Goal: Complete application form: Complete application form

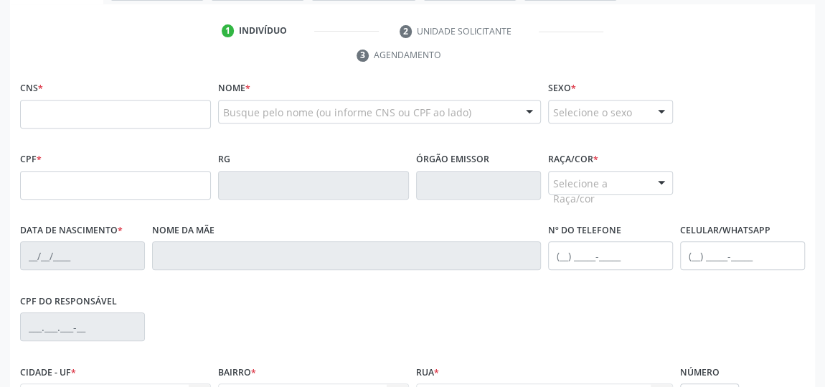
scroll to position [278, 0]
click at [141, 112] on input "text" at bounding box center [115, 114] width 191 height 29
type input "701 0058 3951 5496"
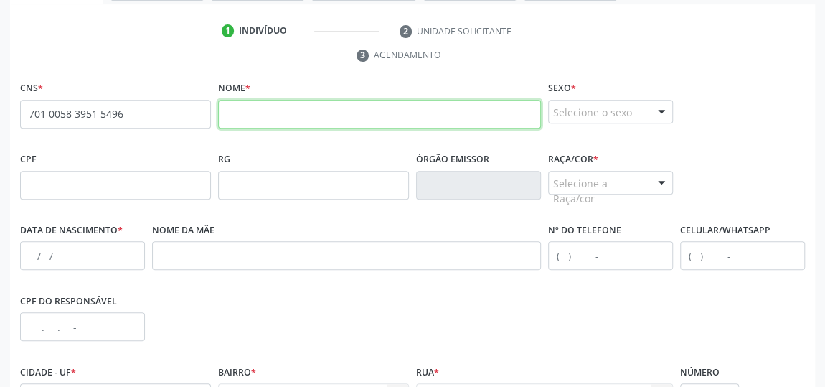
click at [300, 114] on input "text" at bounding box center [379, 114] width 323 height 29
type input "[PERSON_NAME]"
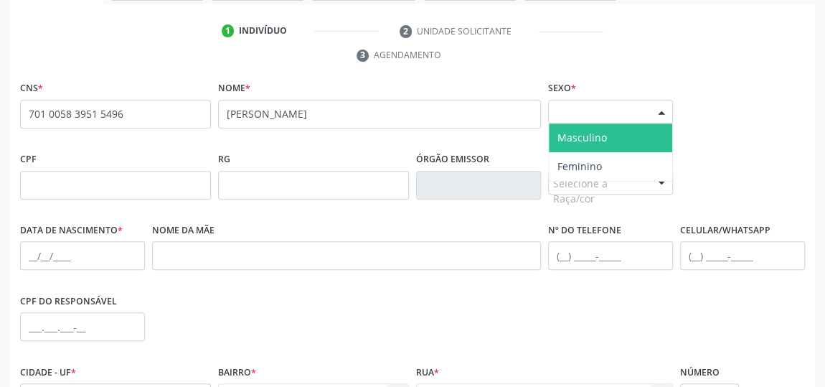
click at [662, 112] on div at bounding box center [661, 112] width 22 height 24
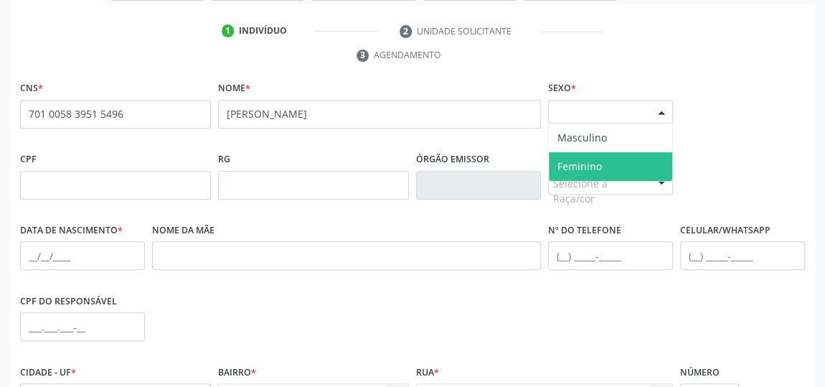
click at [602, 167] on span "Feminino" at bounding box center [610, 166] width 123 height 29
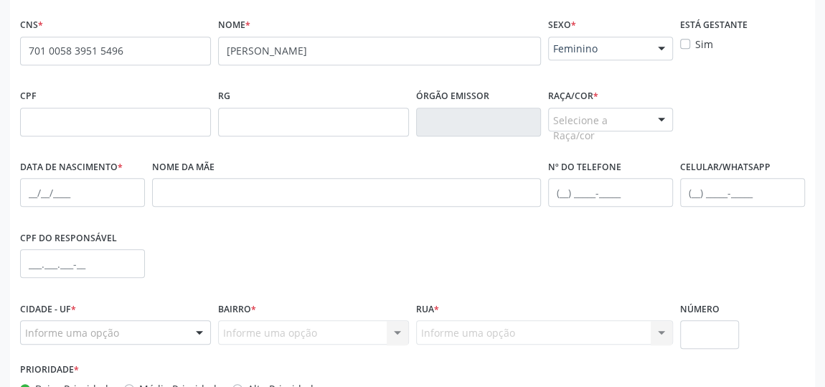
scroll to position [344, 0]
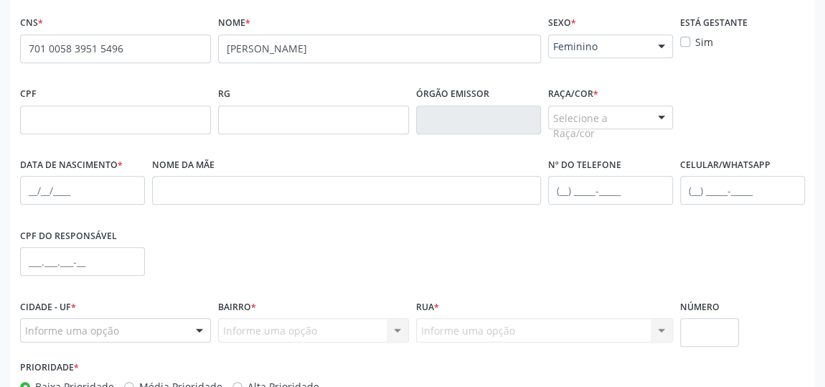
click at [658, 118] on div at bounding box center [661, 118] width 22 height 24
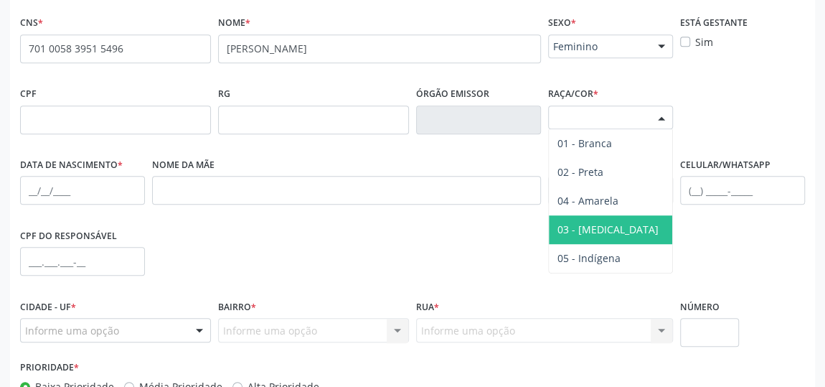
click at [597, 215] on span "03 - [MEDICAL_DATA]" at bounding box center [610, 229] width 123 height 29
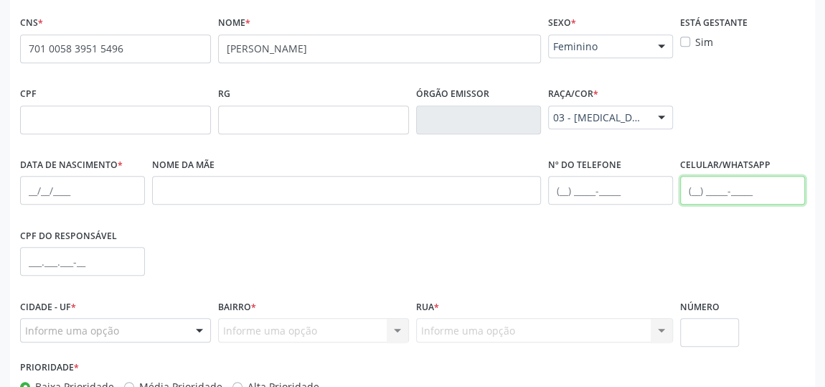
click at [694, 181] on input "text" at bounding box center [742, 190] width 125 height 29
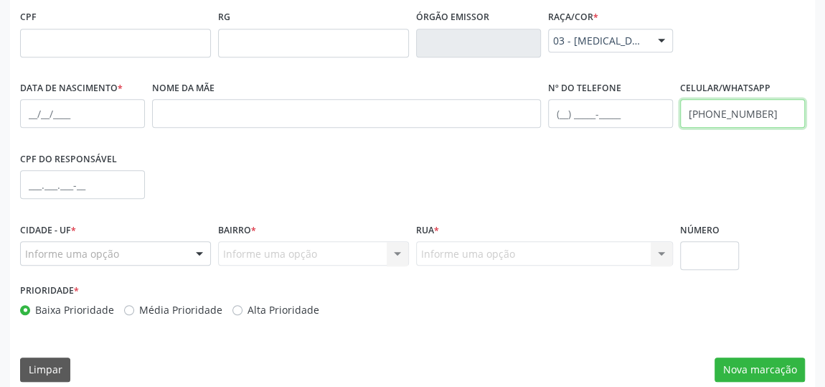
scroll to position [433, 0]
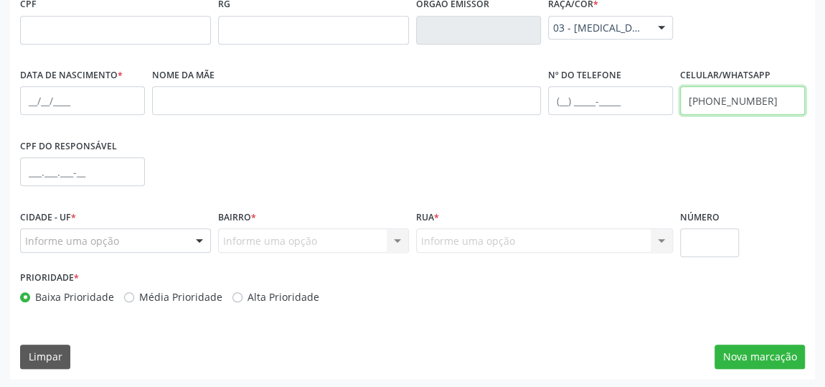
type input "[PHONE_NUMBER]"
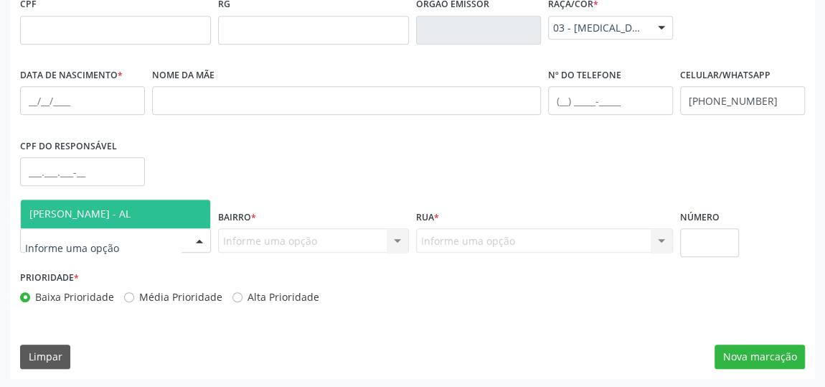
click at [197, 241] on div at bounding box center [200, 241] width 22 height 24
click at [130, 219] on span "[PERSON_NAME] - AL" at bounding box center [115, 213] width 189 height 29
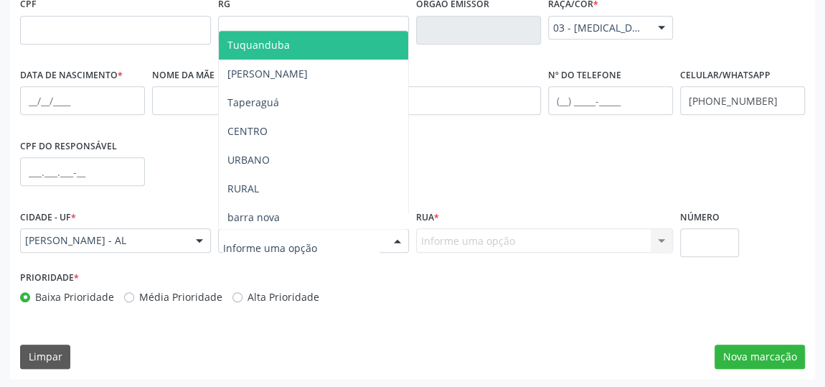
click at [396, 235] on div at bounding box center [398, 241] width 22 height 24
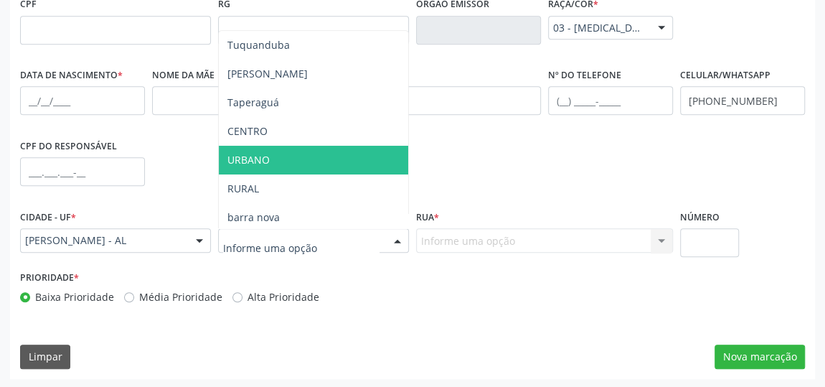
click at [296, 171] on span "URBANO" at bounding box center [313, 160] width 189 height 29
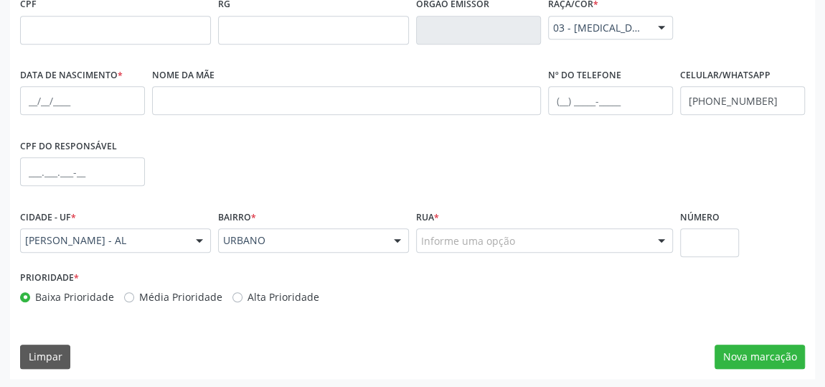
click at [671, 250] on div at bounding box center [661, 241] width 22 height 24
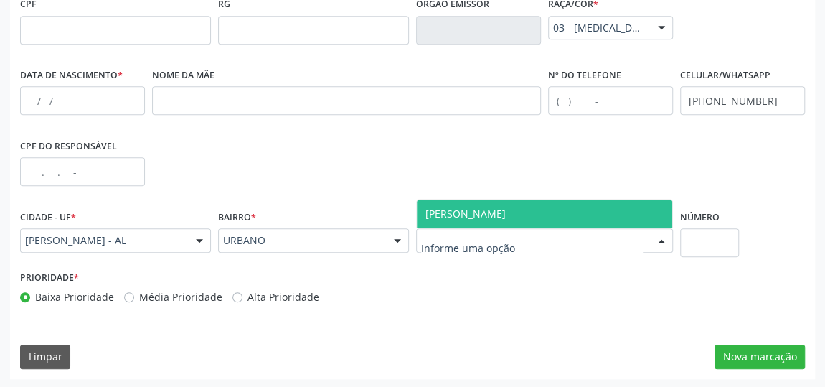
click at [590, 217] on span "[PERSON_NAME]" at bounding box center [544, 213] width 255 height 29
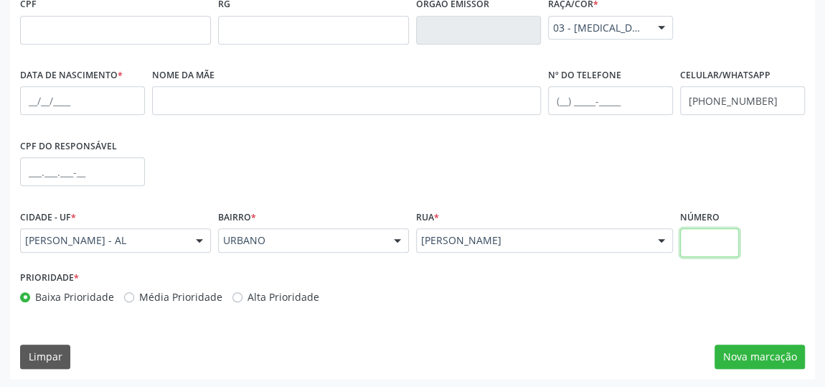
click at [703, 234] on input "text" at bounding box center [709, 242] width 59 height 29
type input "10"
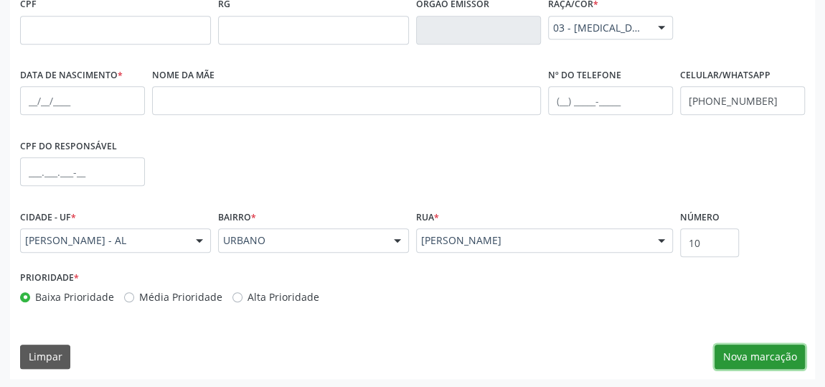
click at [769, 354] on button "Nova marcação" at bounding box center [759, 356] width 90 height 24
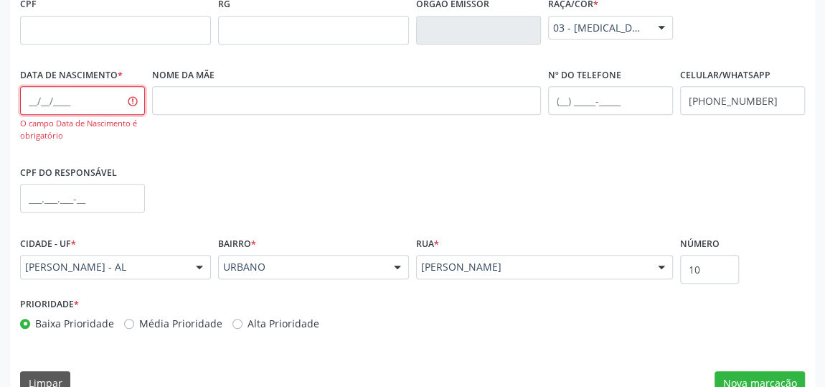
click at [95, 96] on input "text" at bounding box center [82, 100] width 125 height 29
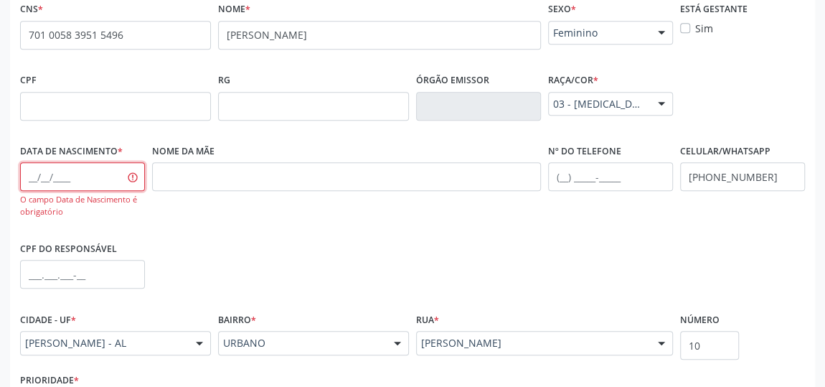
scroll to position [172, 0]
